Goal: Information Seeking & Learning: Find specific page/section

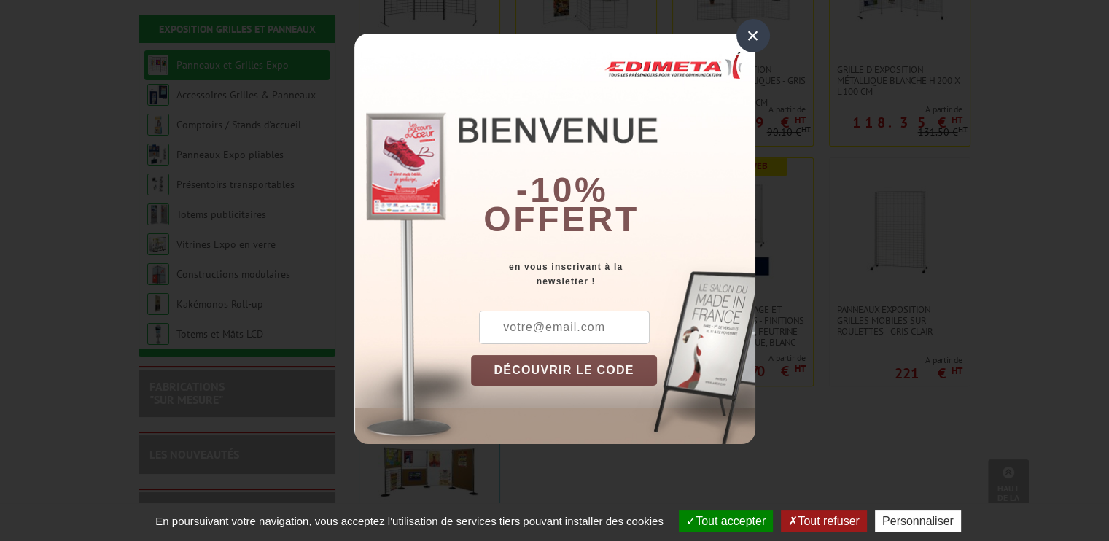
click at [757, 40] on div "×" at bounding box center [754, 36] width 34 height 34
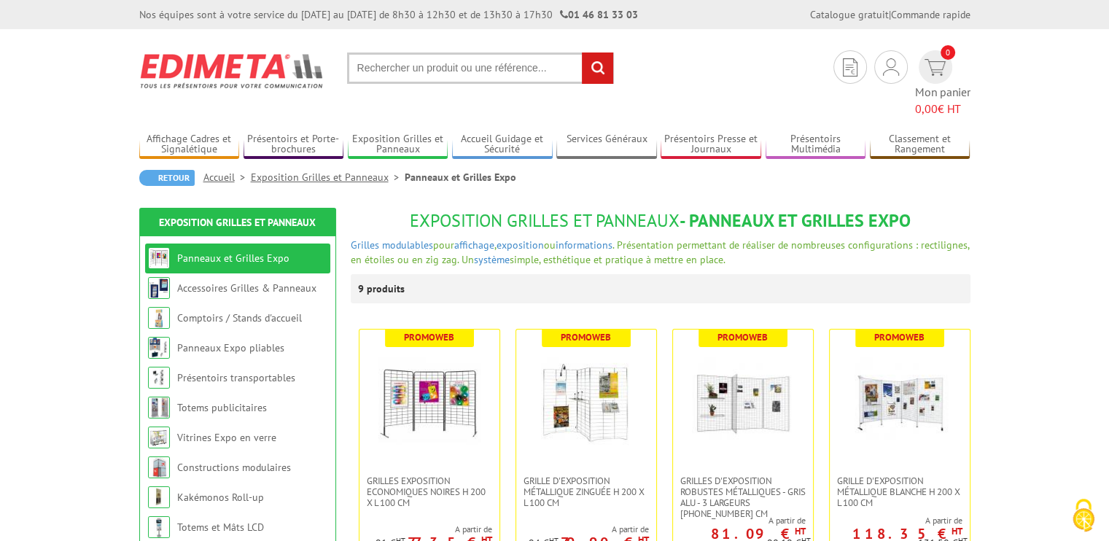
click at [427, 63] on input "text" at bounding box center [480, 68] width 267 height 31
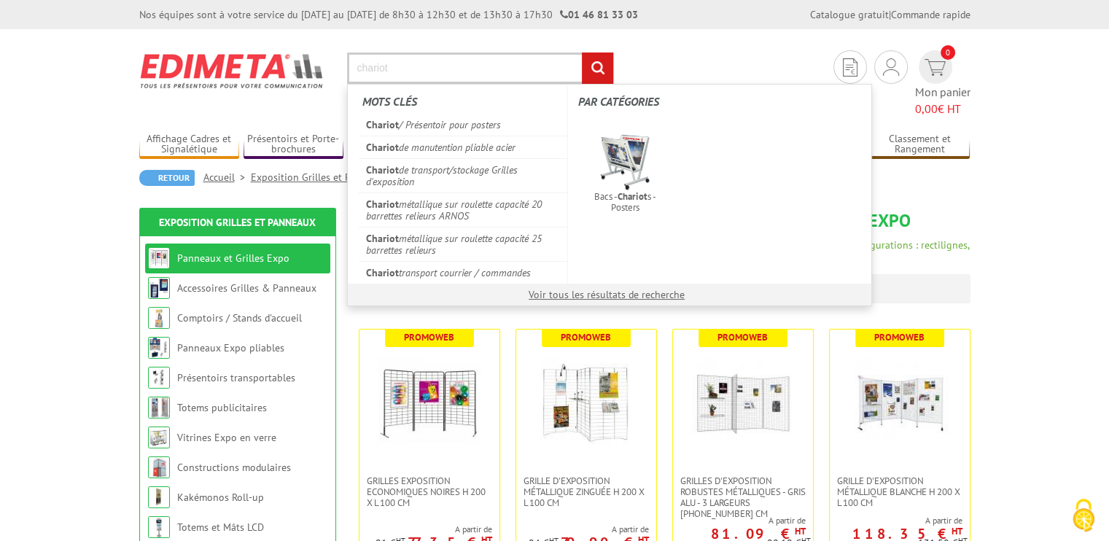
type input "chariot"
click at [582, 53] on input "rechercher" at bounding box center [597, 68] width 31 height 31
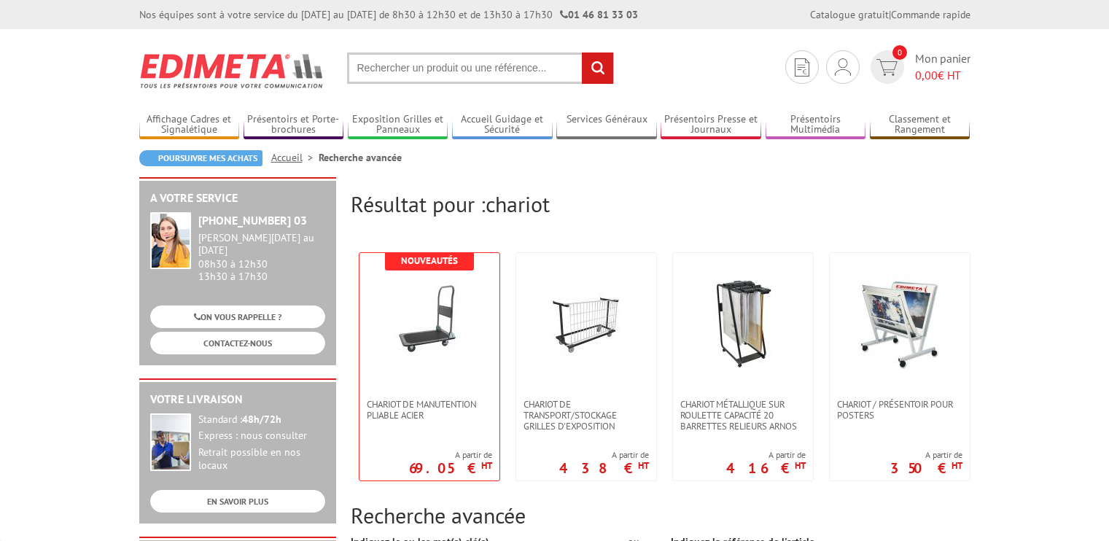
scroll to position [235, 0]
